Goal: Transaction & Acquisition: Purchase product/service

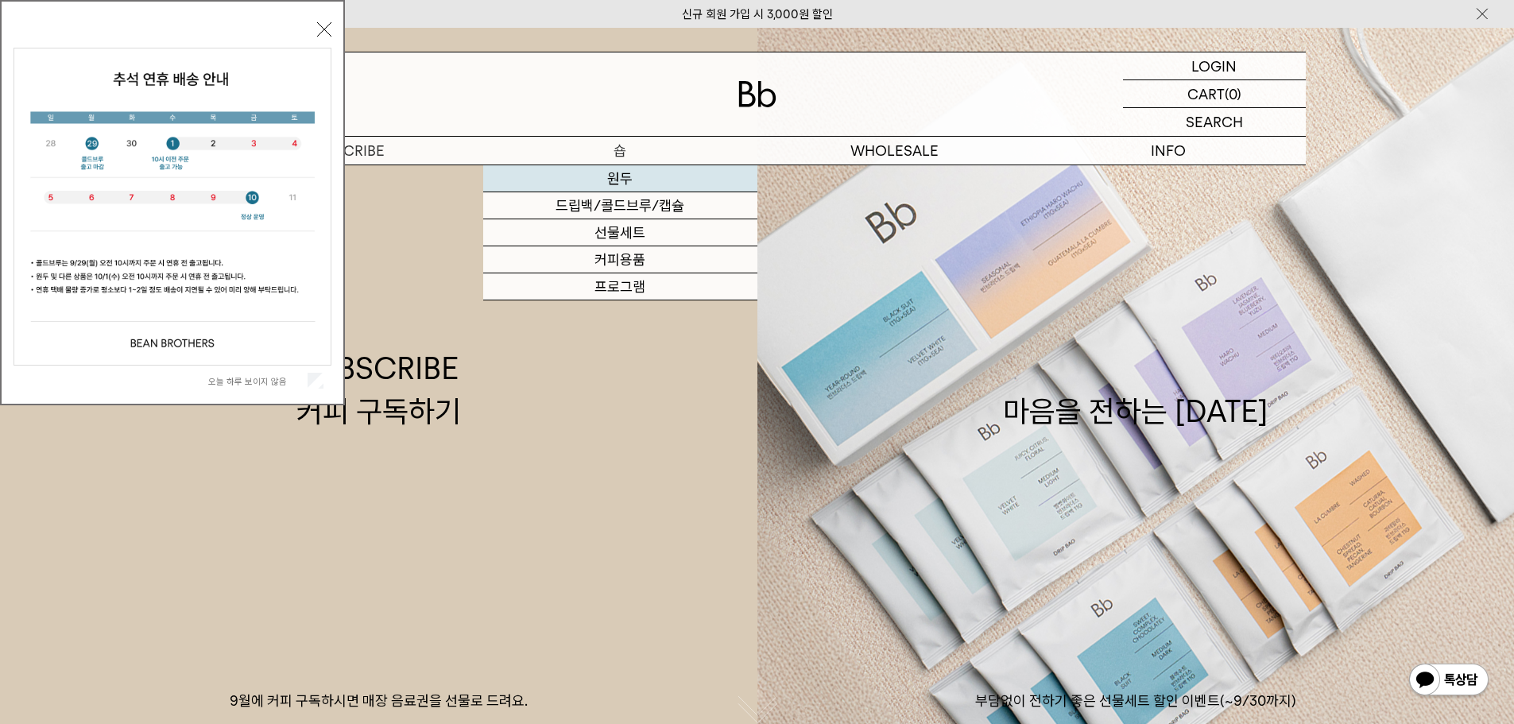
click at [618, 184] on link "원두" at bounding box center [620, 178] width 274 height 27
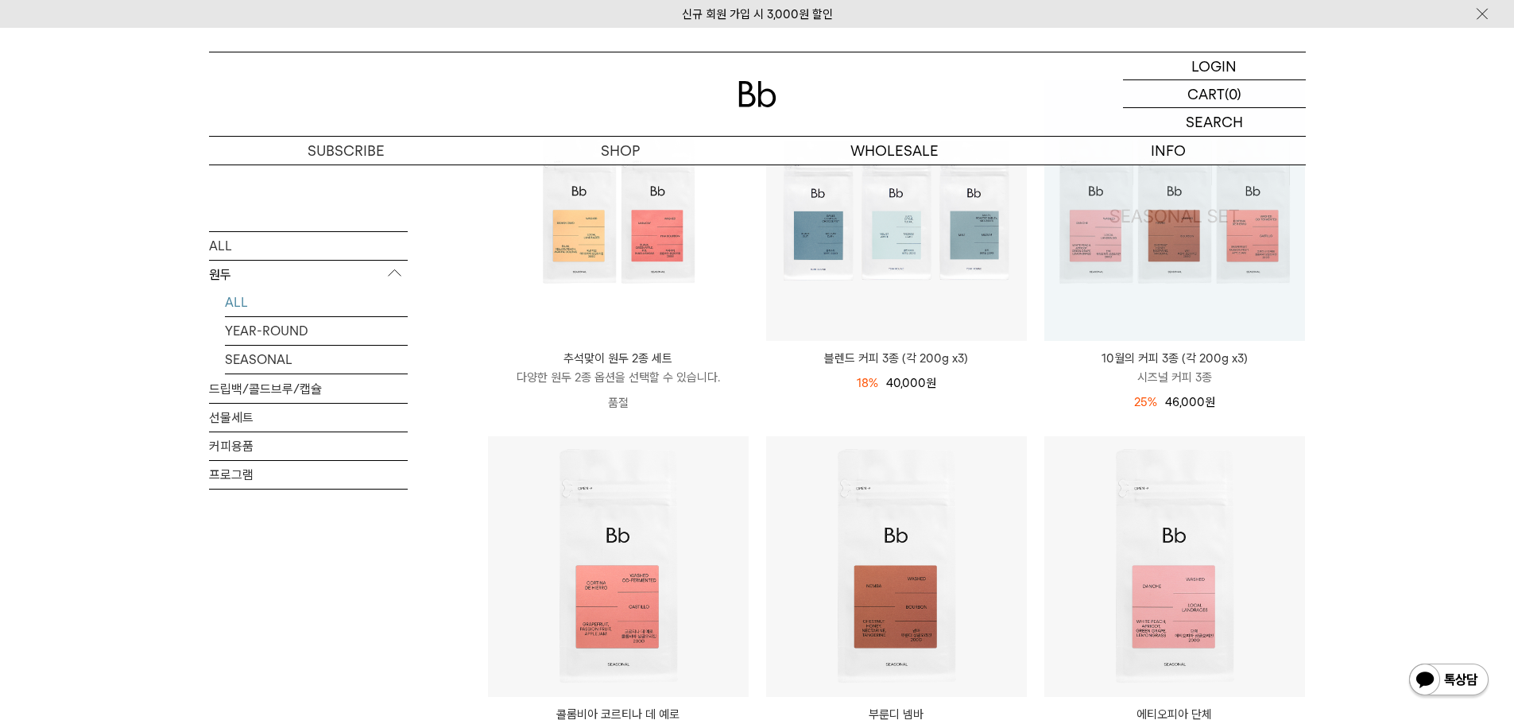
scroll to position [79, 0]
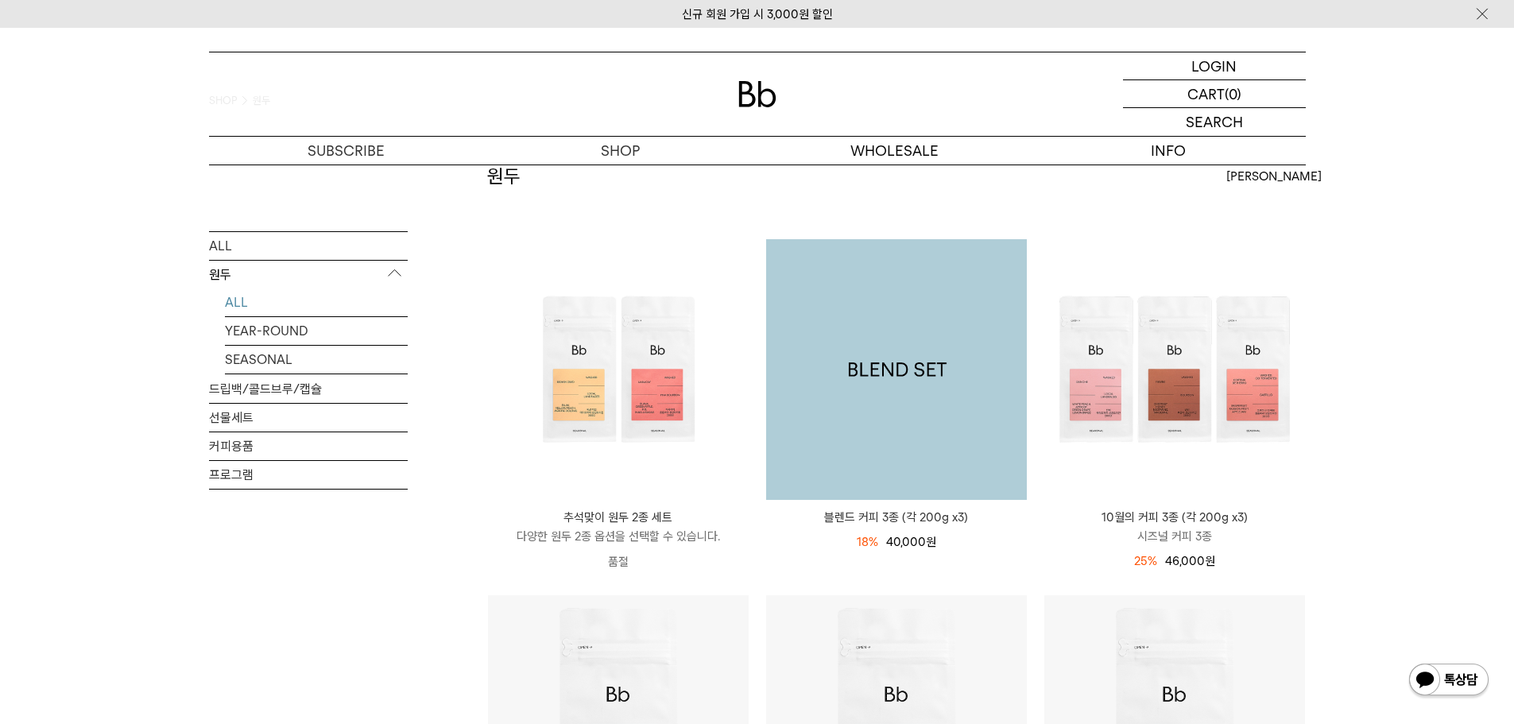
click at [923, 398] on img at bounding box center [896, 369] width 261 height 261
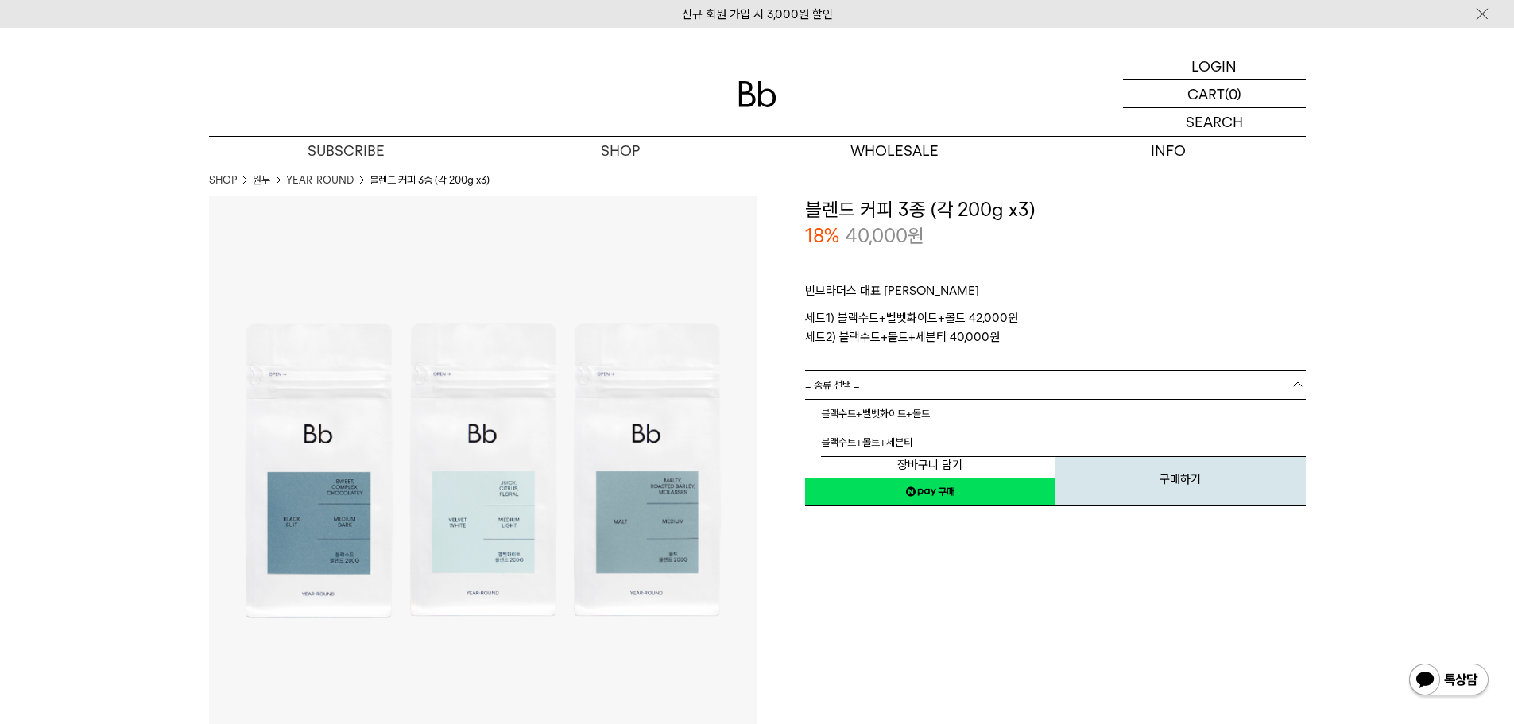
click at [907, 387] on link "= 종류 선택 =" at bounding box center [1055, 385] width 501 height 28
click at [920, 416] on li "블랙수트+벨벳화이트+몰트" at bounding box center [1063, 414] width 485 height 29
click at [892, 415] on link "= 분쇄도 선택 =" at bounding box center [1055, 414] width 501 height 28
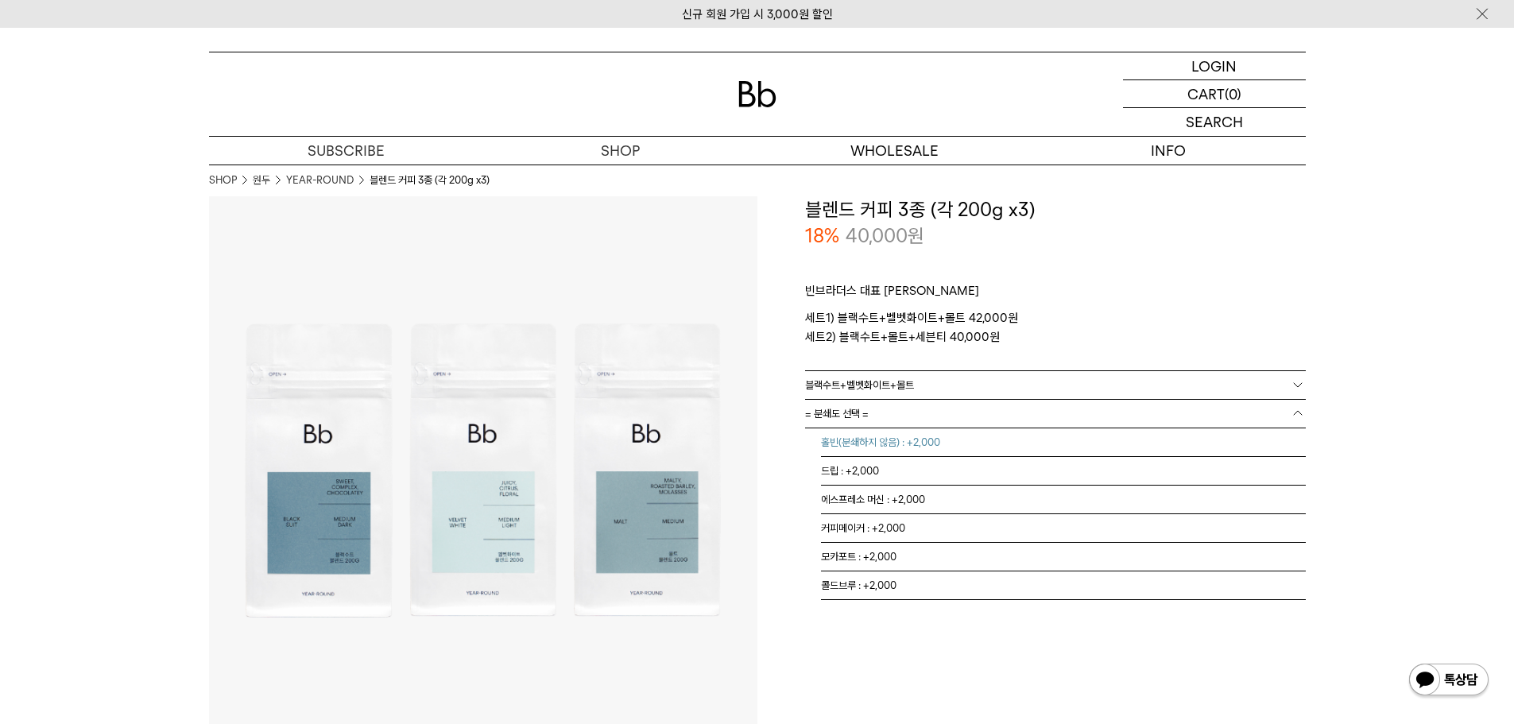
drag, startPoint x: 904, startPoint y: 439, endPoint x: 926, endPoint y: 466, distance: 33.9
click at [904, 439] on li "홀빈(분쇄하지 않음) : +2,000" at bounding box center [1063, 442] width 485 height 29
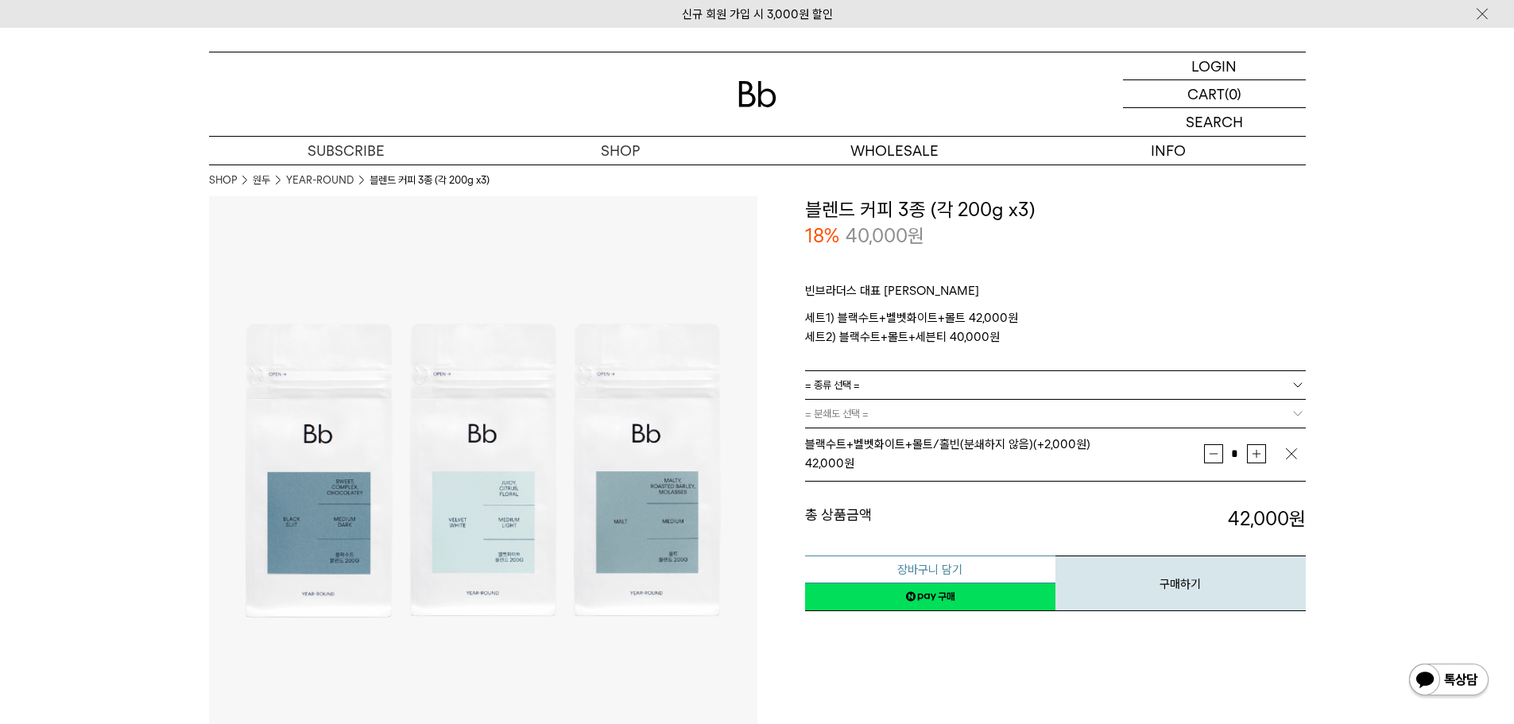
click at [956, 568] on button "장바구니 담기" at bounding box center [930, 569] width 250 height 28
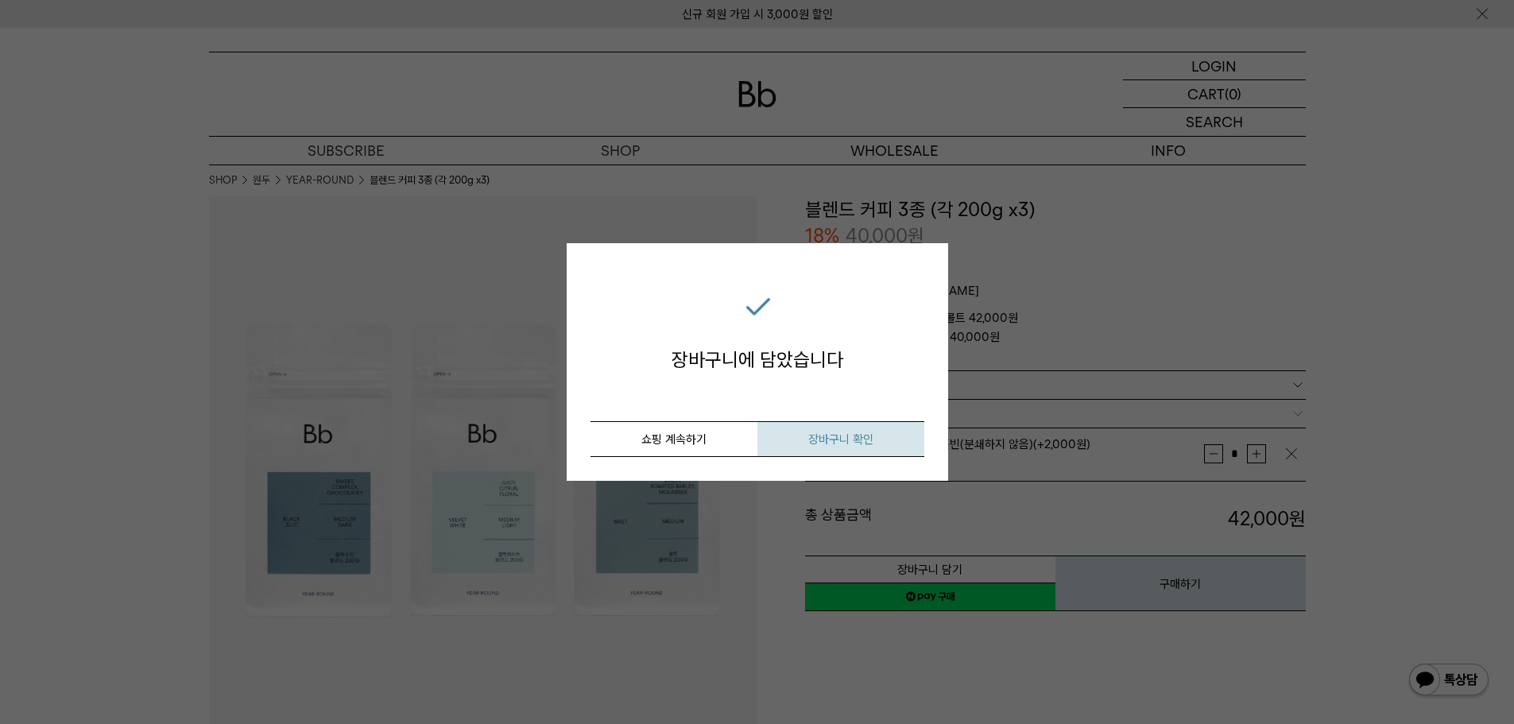
click at [831, 443] on span "장바구니 확인" at bounding box center [840, 439] width 65 height 14
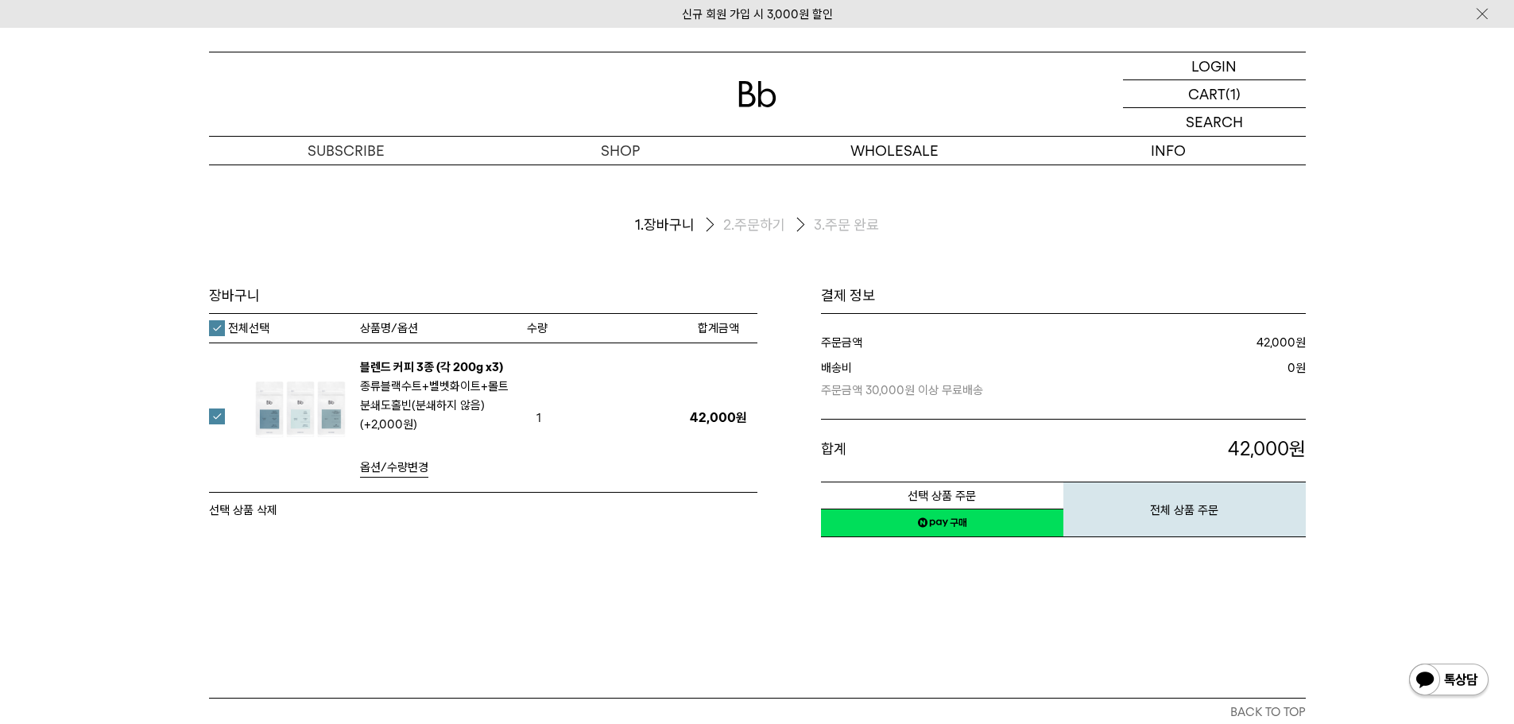
click at [852, 331] on dl "주문금액 42,000 원" at bounding box center [1063, 342] width 485 height 25
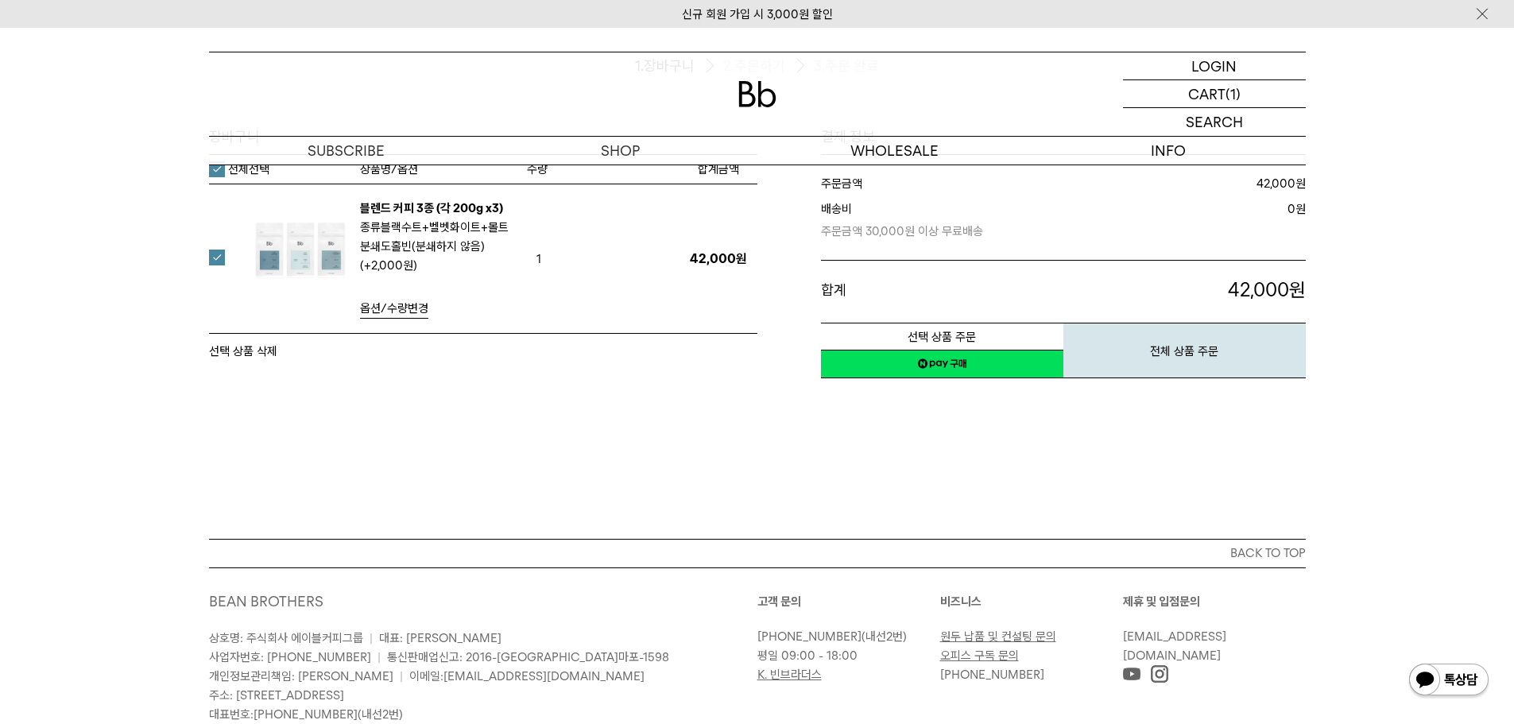
scroll to position [277, 0]
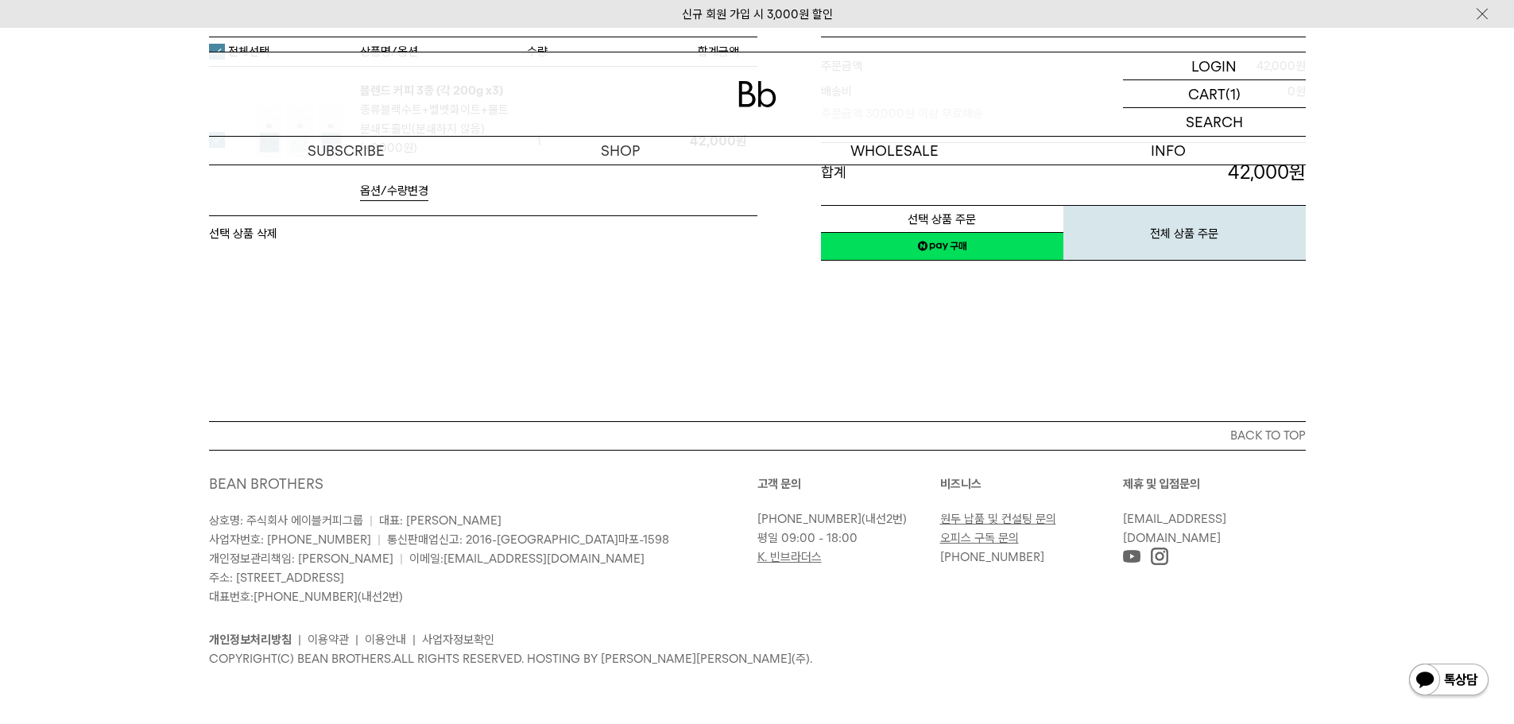
click at [1014, 515] on link "원두 납품 및 컨설팅 문의" at bounding box center [998, 519] width 116 height 14
